Goal: Go to known website: Go to known website

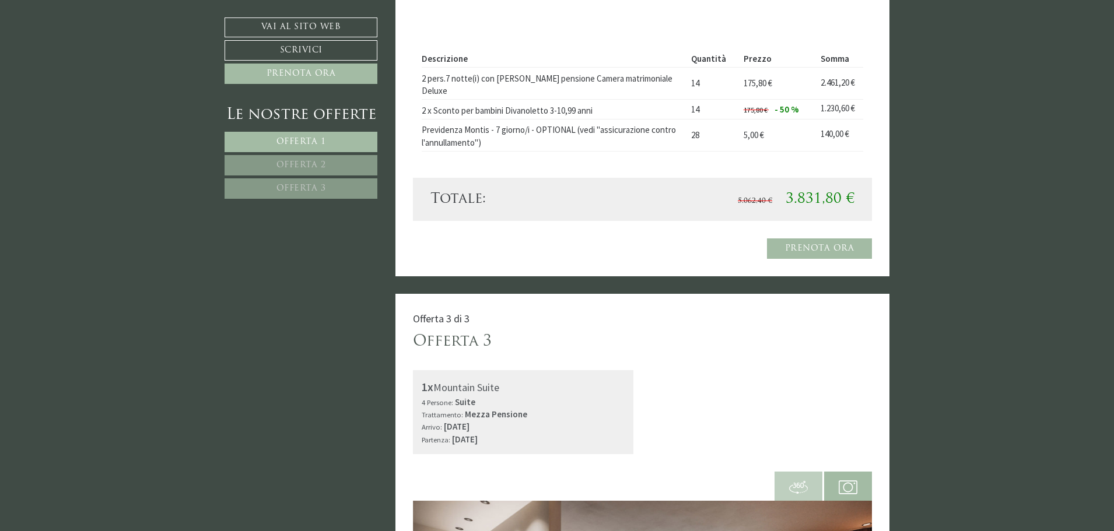
scroll to position [1633, 0]
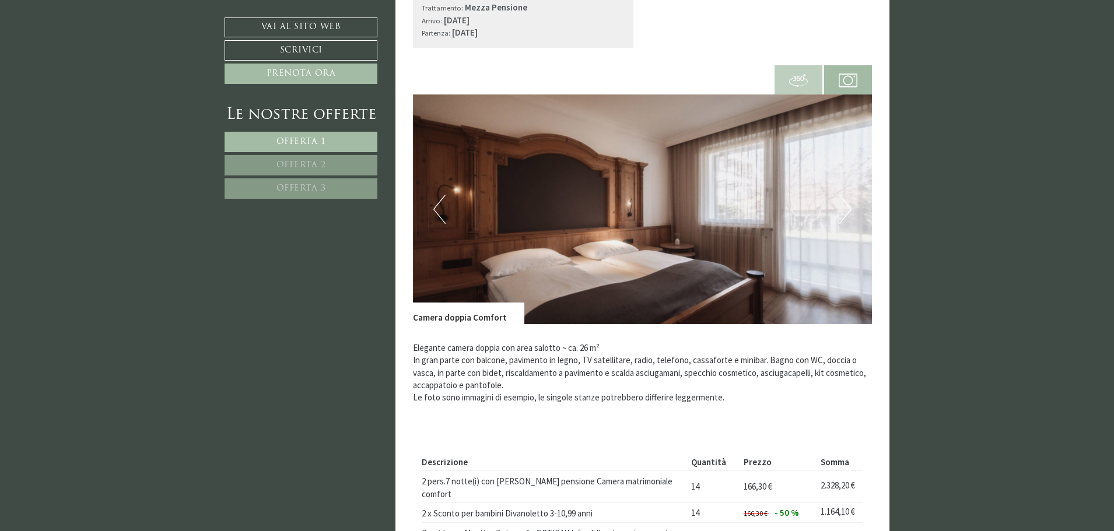
scroll to position [233, 0]
